Goal: Navigation & Orientation: Find specific page/section

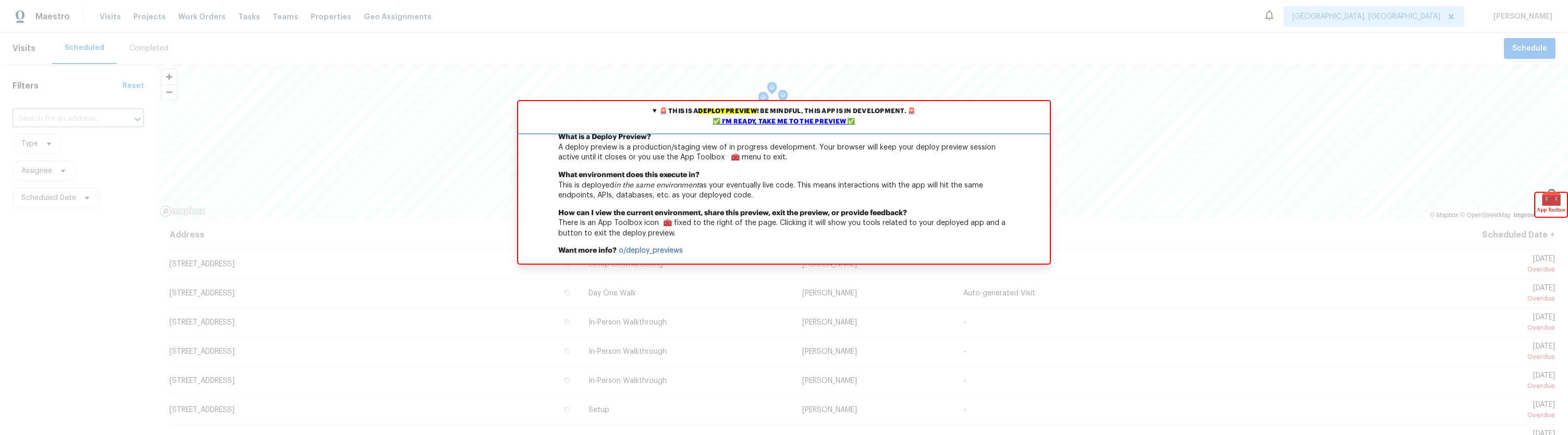
click at [778, 123] on div "✅ I'm ready, take me to the preview ✅" at bounding box center [784, 121] width 527 height 10
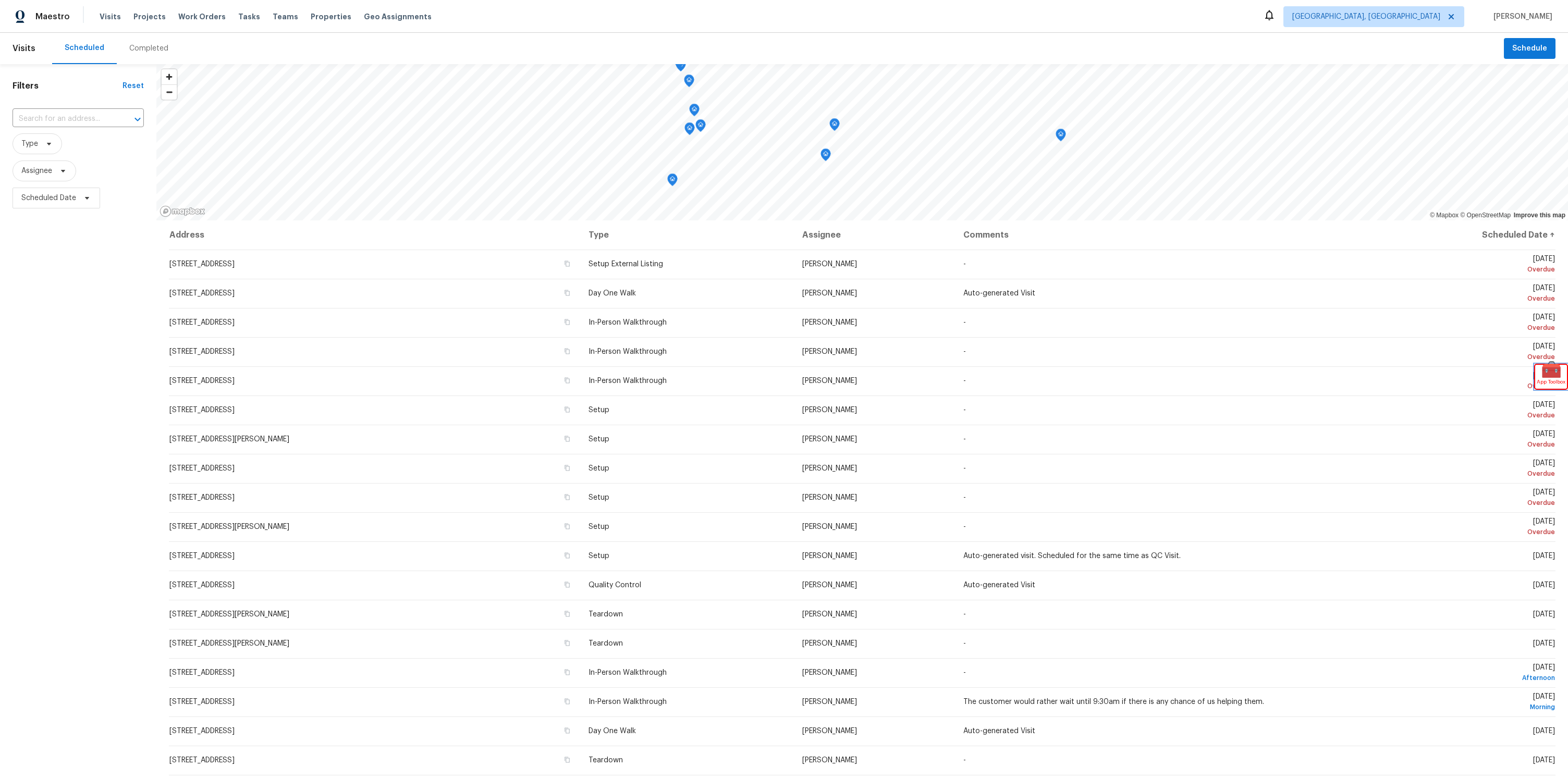
click at [1548, 384] on span "App Toolbox" at bounding box center [1551, 382] width 28 height 10
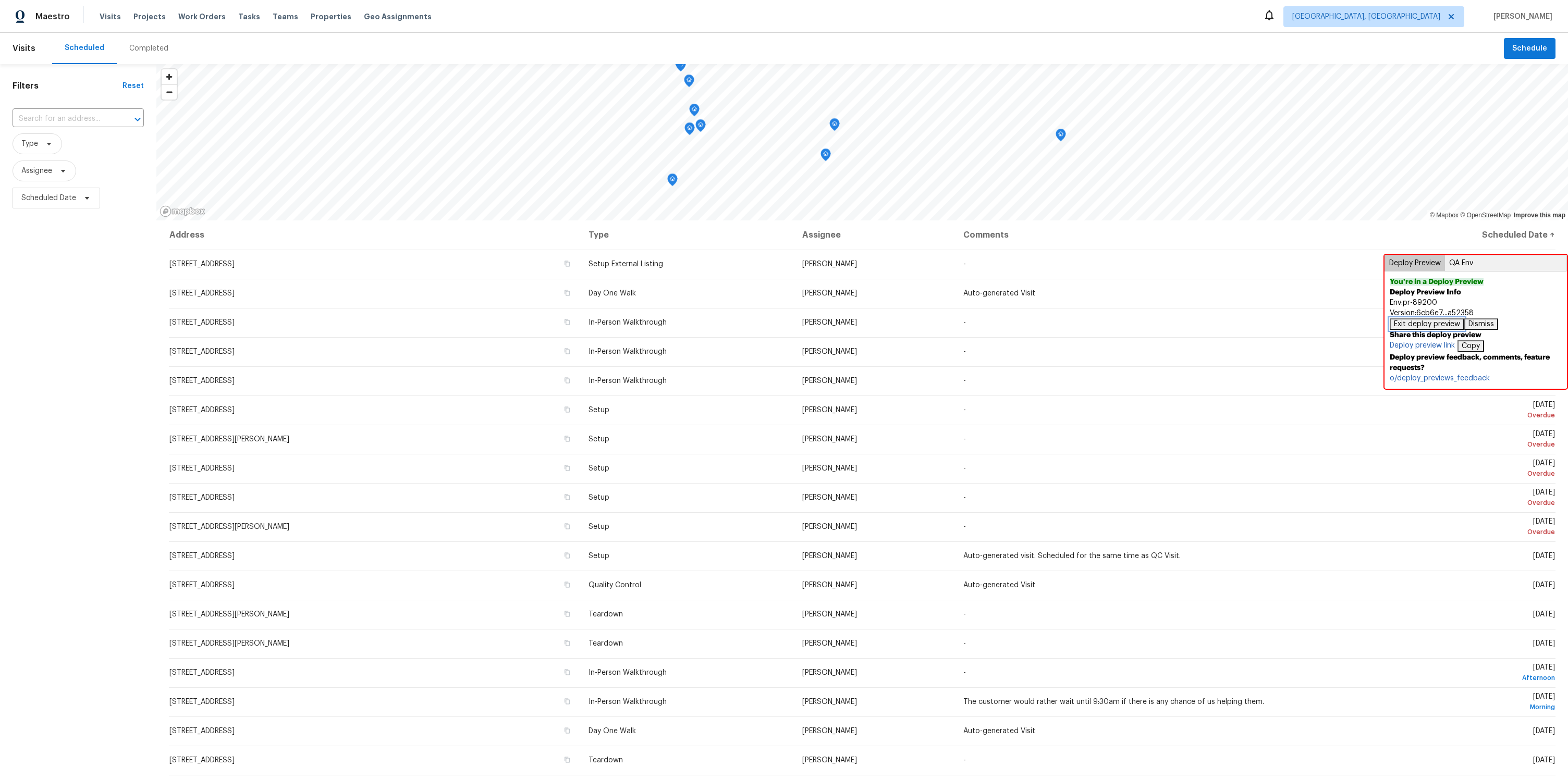
click at [1433, 330] on button "Exit deploy preview" at bounding box center [1427, 324] width 74 height 12
